Goal: Task Accomplishment & Management: Use online tool/utility

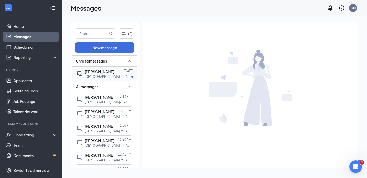
click at [108, 75] on p "[DEMOGRAPHIC_DATA]-fil-A Dining Room Host at [GEOGRAPHIC_DATA]" at bounding box center [108, 76] width 47 height 4
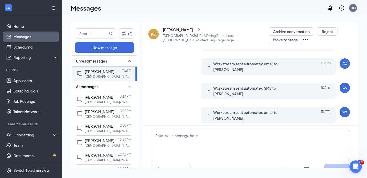
scroll to position [11, 0]
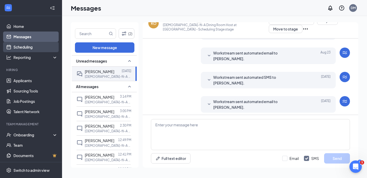
click at [27, 46] on link "Scheduling" at bounding box center [35, 47] width 44 height 10
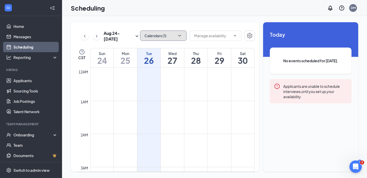
scroll to position [254, 0]
click at [177, 36] on icon "ChevronDown" at bounding box center [179, 35] width 5 height 5
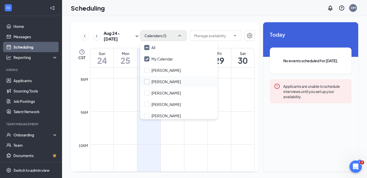
click at [148, 80] on input "[PERSON_NAME]" at bounding box center [162, 81] width 37 height 5
checkbox input "true"
click at [197, 20] on div "[DATE] - [DATE] Calendars (1) CST Sun 24 Mon 25 Tue 26 Wed 27 Thu 28 Fri 29 Sat…" at bounding box center [214, 97] width 305 height 162
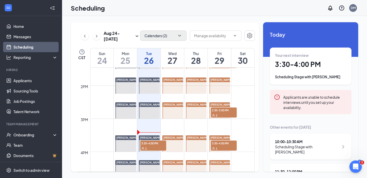
scroll to position [448, 0]
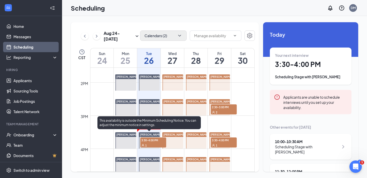
click at [155, 142] on span "3:30-4:00 PM" at bounding box center [153, 140] width 26 height 5
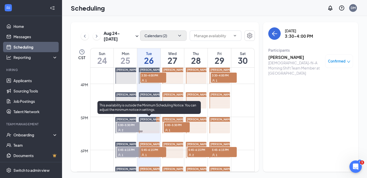
scroll to position [516, 0]
